Goal: Information Seeking & Learning: Check status

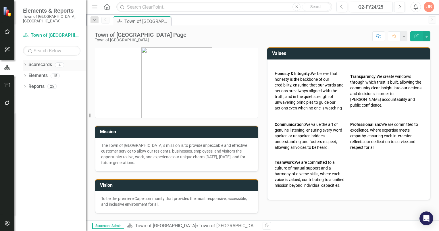
click at [27, 60] on div "Dropdown Scorecards 4" at bounding box center [54, 65] width 63 height 11
click at [24, 64] on icon "Dropdown" at bounding box center [25, 65] width 4 height 3
click at [28, 74] on icon "Dropdown" at bounding box center [28, 75] width 4 height 3
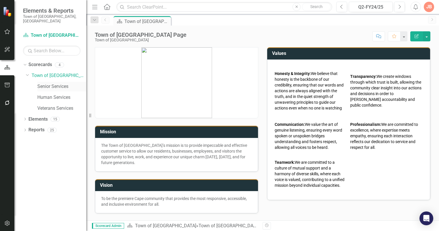
click at [47, 84] on link "Senior Services" at bounding box center [61, 86] width 49 height 7
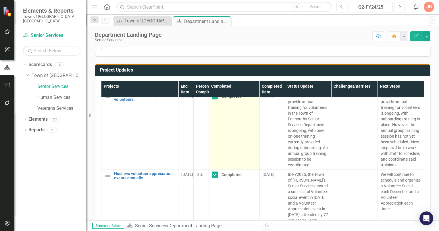
scroll to position [318, 0]
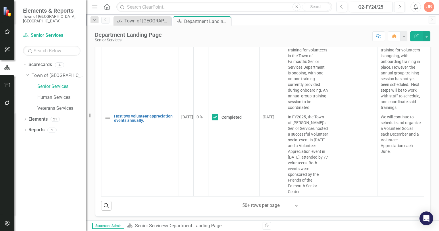
click at [294, 204] on icon "Expand" at bounding box center [296, 205] width 6 height 5
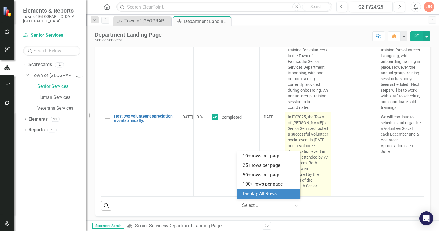
drag, startPoint x: 265, startPoint y: 193, endPoint x: 295, endPoint y: 169, distance: 38.4
click at [266, 193] on div "Display All Rows" at bounding box center [270, 193] width 54 height 7
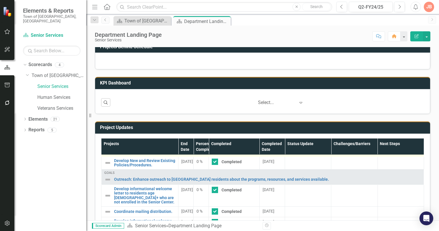
scroll to position [0, 0]
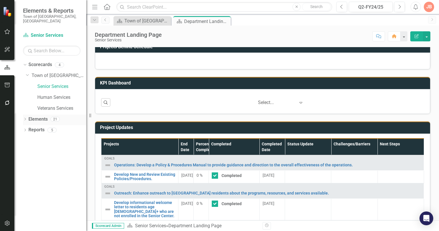
click at [24, 118] on icon "Dropdown" at bounding box center [25, 119] width 4 height 3
click at [27, 151] on icon "Dropdown" at bounding box center [28, 152] width 4 height 3
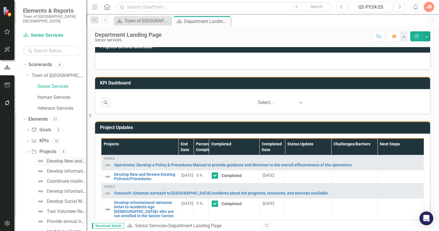
click at [62, 159] on div "Develop New and Review Existing Policies/Procedures." at bounding box center [66, 161] width 39 height 5
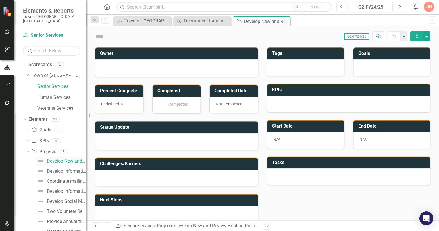
checkbox input "true"
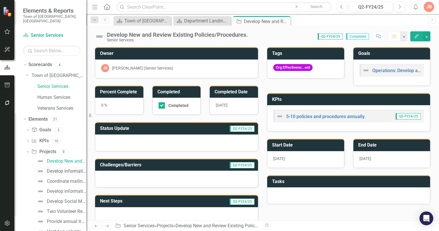
click at [63, 169] on div "Develop informational welcome letter to residents age [DEMOGRAPHIC_DATA]+ who a…" at bounding box center [66, 171] width 39 height 5
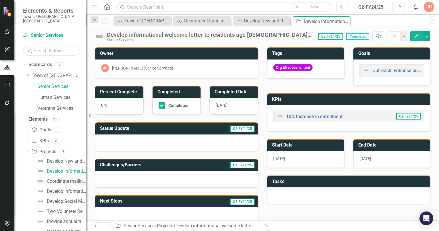
click at [59, 179] on div "Coordinate mailing distribution." at bounding box center [66, 181] width 39 height 5
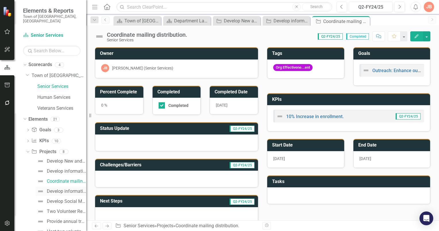
click at [60, 189] on div "Develop informational welcome letter to residents turning age [DEMOGRAPHIC_DATA…" at bounding box center [66, 191] width 39 height 5
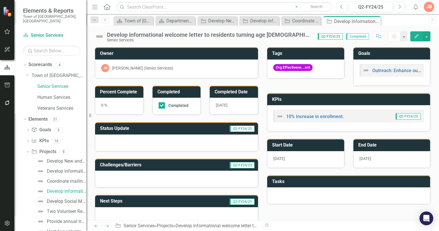
click at [57, 199] on div "Develop Social Media communication." at bounding box center [66, 201] width 39 height 5
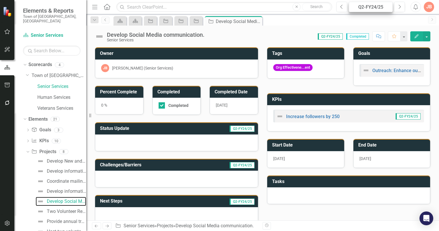
scroll to position [29, 0]
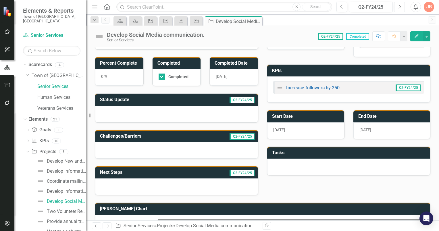
click at [399, 5] on icon "Next" at bounding box center [399, 6] width 3 height 5
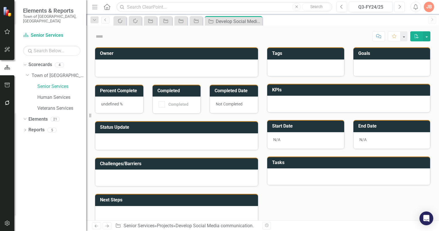
checkbox input "true"
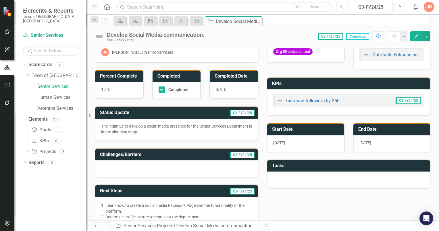
scroll to position [29, 0]
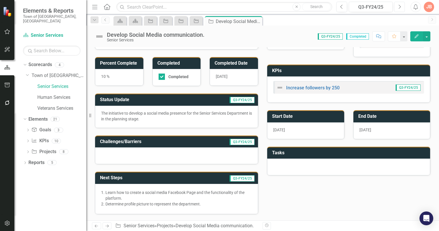
click at [400, 6] on icon "button" at bounding box center [400, 7] width 2 height 4
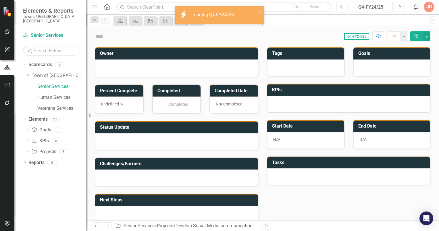
checkbox input "true"
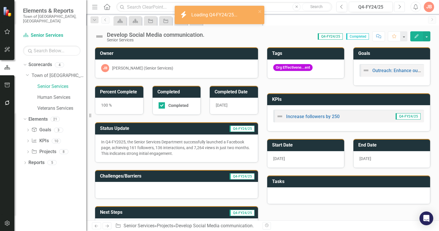
scroll to position [29, 0]
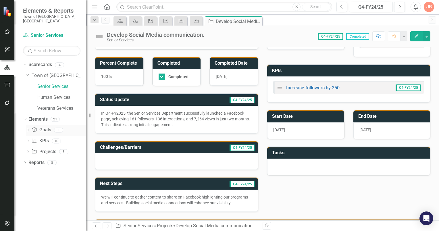
click at [28, 129] on icon "Dropdown" at bounding box center [28, 130] width 4 height 3
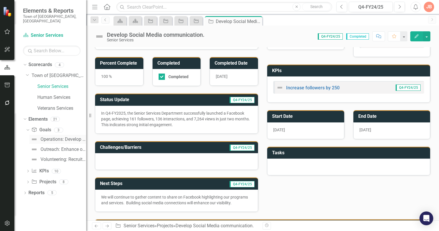
click at [47, 137] on div "Operations: Develop a Policy & Procedures Manual to provide guidance and direct…" at bounding box center [63, 139] width 46 height 5
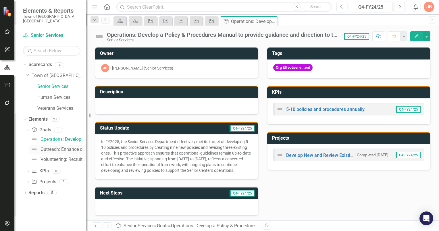
click at [49, 147] on div "Outreach: Enhance outreach to [GEOGRAPHIC_DATA] residents about the programs, r…" at bounding box center [63, 149] width 46 height 5
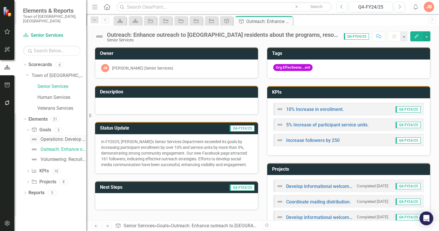
click at [34, 136] on img at bounding box center [34, 139] width 7 height 7
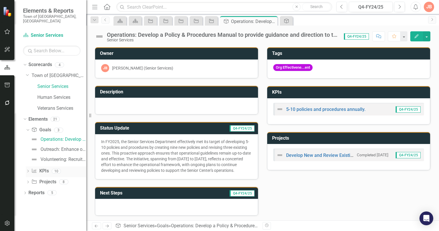
click at [28, 170] on icon "Dropdown" at bounding box center [28, 171] width 4 height 3
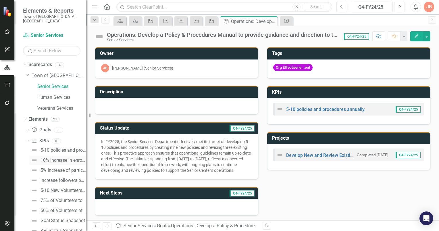
click at [57, 158] on div "10% Increase in enrollment." at bounding box center [63, 160] width 46 height 5
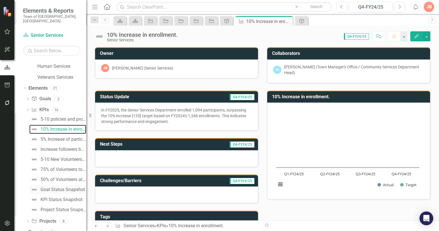
scroll to position [33, 0]
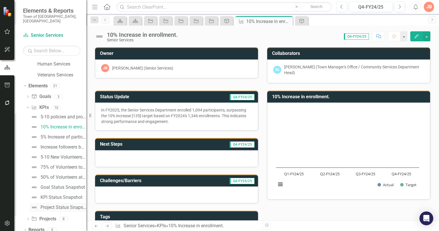
click at [50, 205] on div "Project Status Snapshot" at bounding box center [63, 207] width 46 height 5
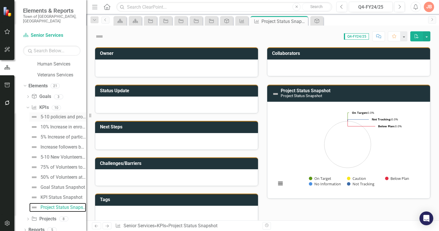
scroll to position [9, 0]
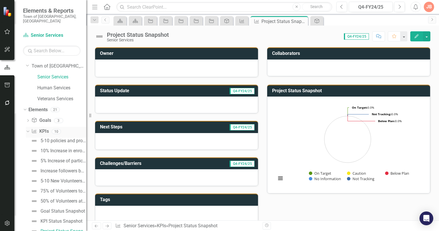
click at [28, 129] on icon "Dropdown" at bounding box center [27, 131] width 3 height 4
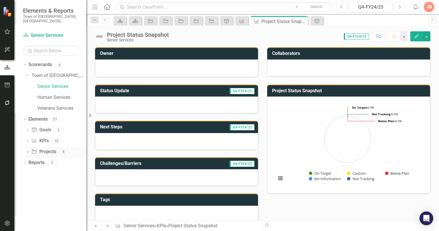
click at [29, 151] on icon "Dropdown" at bounding box center [28, 152] width 4 height 3
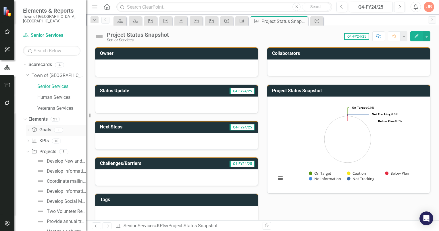
click at [28, 129] on icon "Dropdown" at bounding box center [28, 130] width 4 height 3
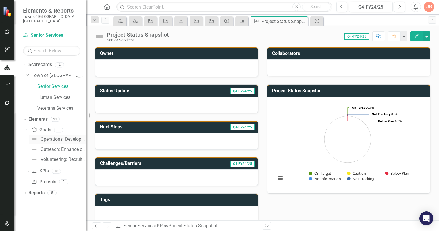
click at [55, 137] on div "Operations: Develop a Policy & Procedures Manual to provide guidance and direct…" at bounding box center [63, 139] width 46 height 5
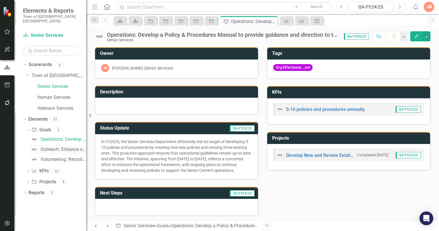
click at [47, 147] on div "Outreach: Enhance outreach to [GEOGRAPHIC_DATA] residents about the programs, r…" at bounding box center [63, 149] width 46 height 5
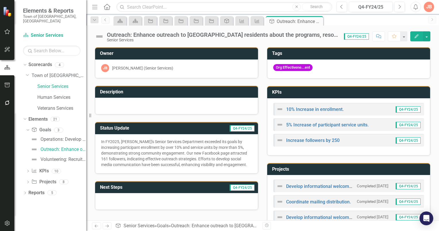
click at [138, 36] on div "Outreach: Enhance outreach to [GEOGRAPHIC_DATA] residents about the programs, r…" at bounding box center [222, 35] width 231 height 6
click at [430, 7] on div "JB" at bounding box center [429, 7] width 10 height 10
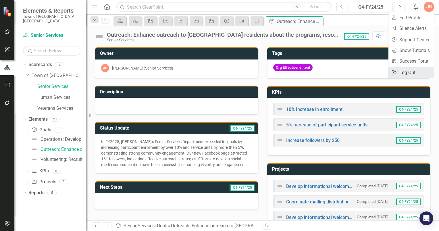
click at [411, 73] on link "Logout Log Out" at bounding box center [410, 72] width 45 height 11
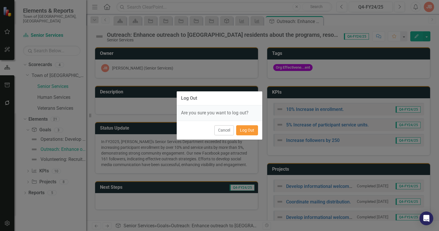
click at [246, 131] on button "Log Out" at bounding box center [247, 130] width 22 height 10
